Goal: Check status

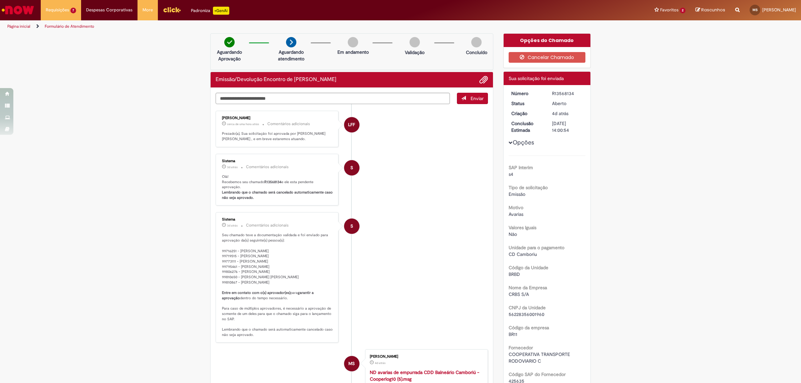
drag, startPoint x: 251, startPoint y: 265, endPoint x: 248, endPoint y: 278, distance: 12.8
click at [249, 281] on p "Seu chamado teve a documentação validada e foi enviado para aprovação da(s) seg…" at bounding box center [277, 285] width 111 height 105
click at [248, 253] on p "Seu chamado teve a documentação validada e foi enviado para aprovação da(s) seg…" at bounding box center [277, 285] width 111 height 105
